Goal: Answer question/provide support

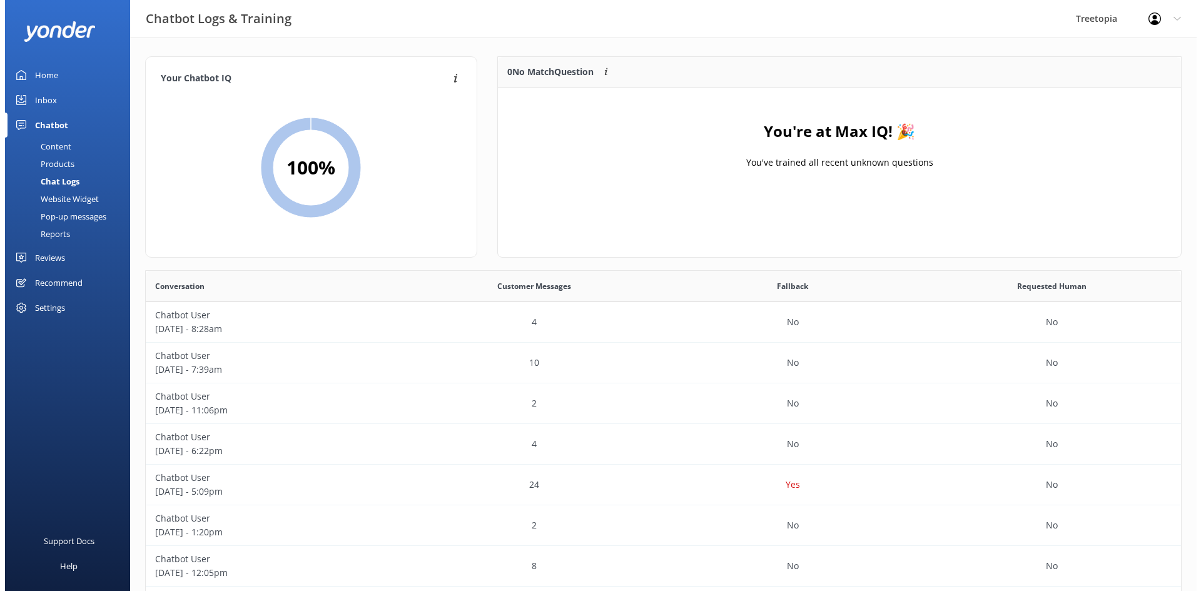
scroll to position [429, 1026]
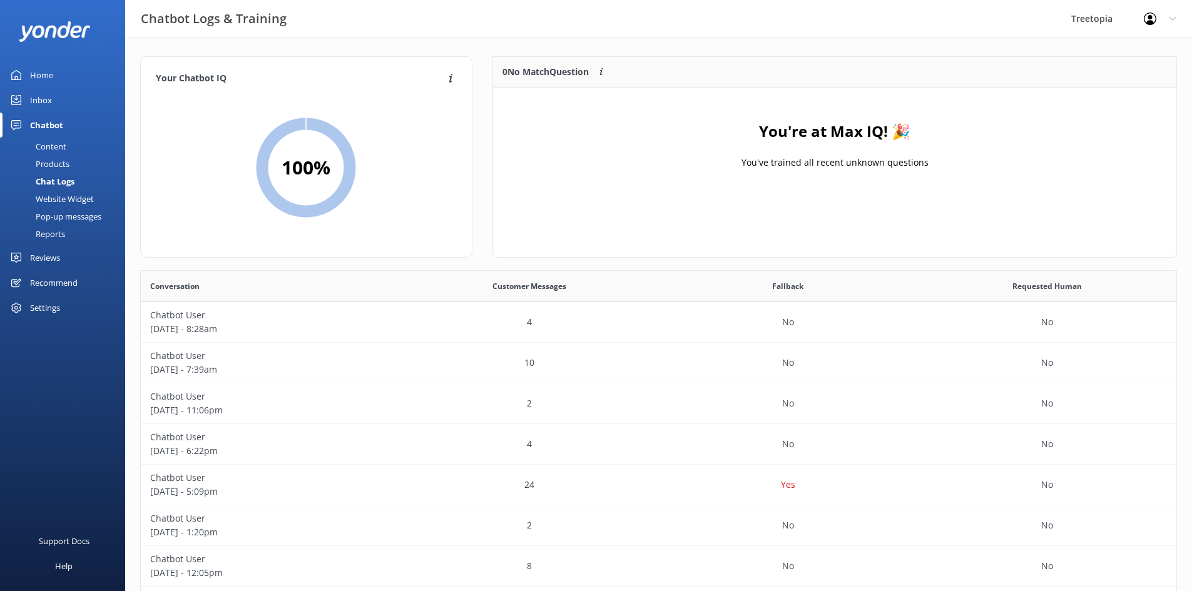
click at [46, 94] on div "Inbox" at bounding box center [41, 100] width 22 height 25
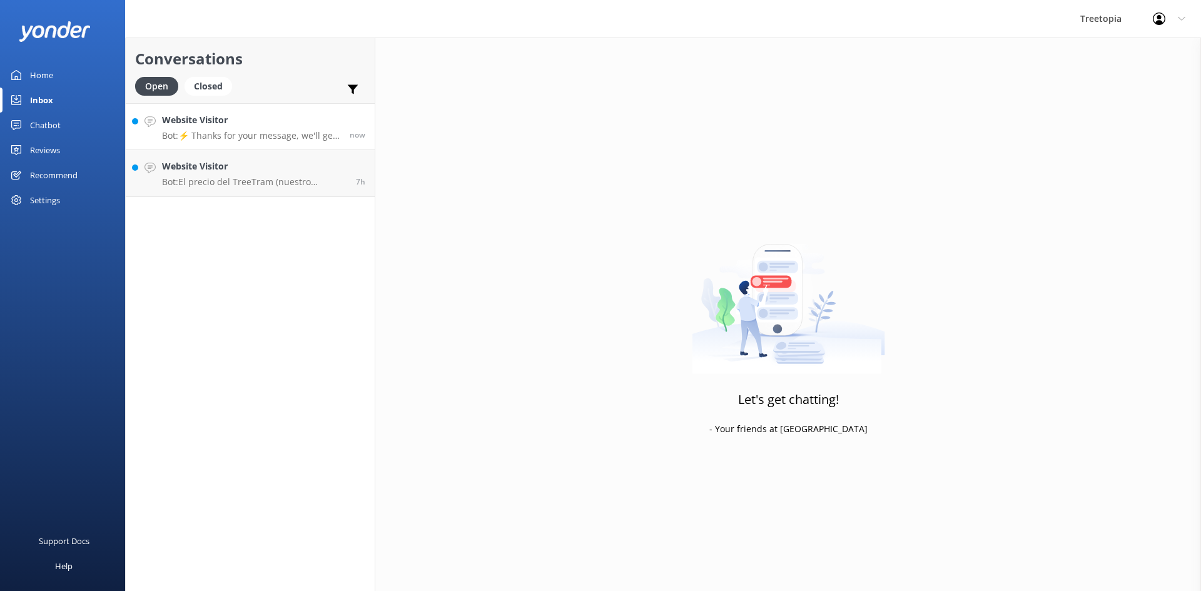
click at [205, 128] on div "Website Visitor Bot: ⚡ Thanks for your message, we'll get back to you as soon a…" at bounding box center [251, 126] width 178 height 27
